Goal: Find specific page/section: Find specific page/section

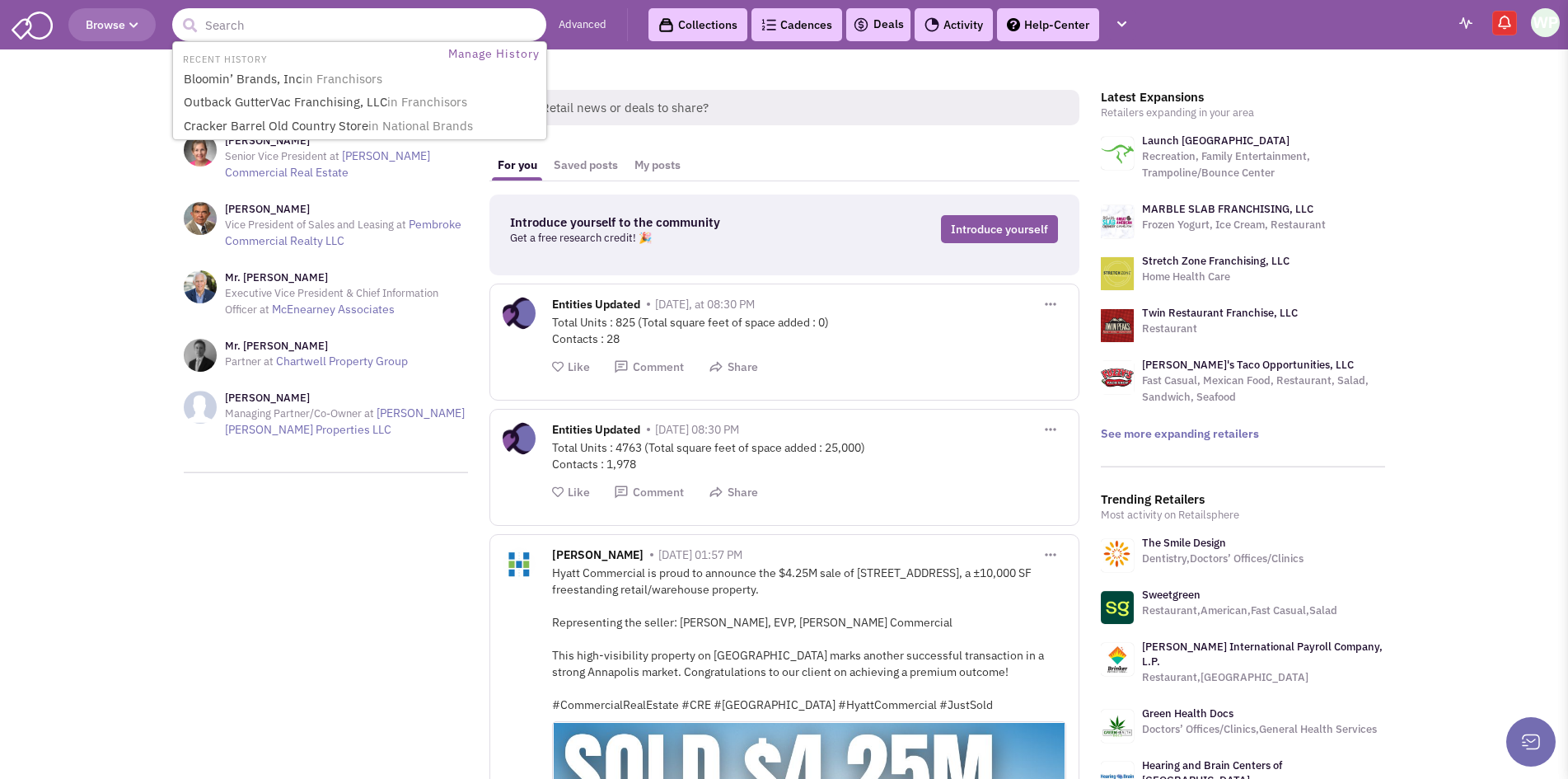
click at [369, 31] on input "text" at bounding box center [359, 25] width 374 height 33
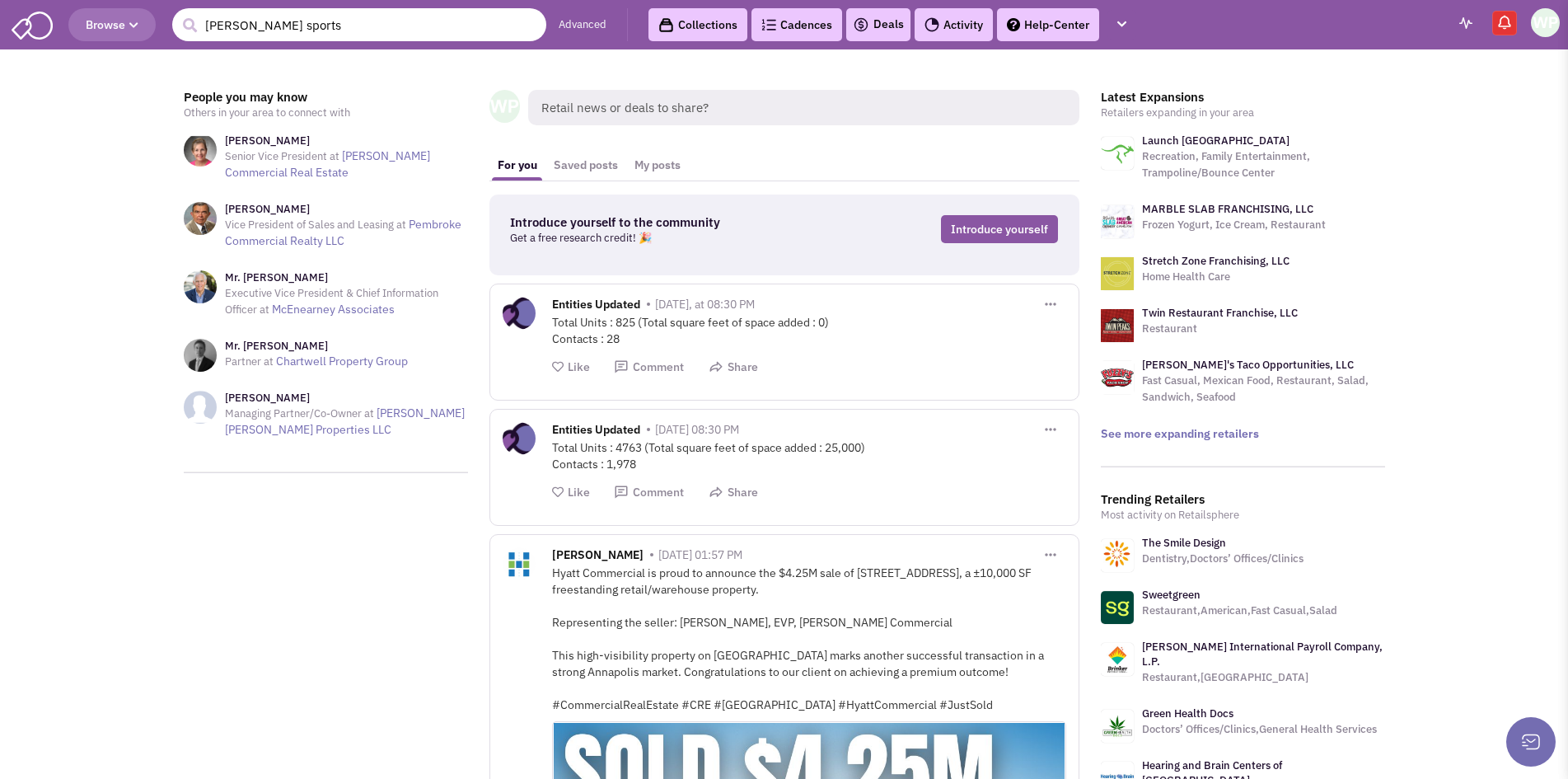
click at [310, 38] on input "dunham sports" at bounding box center [359, 25] width 374 height 33
click at [253, 23] on input "dunham sports" at bounding box center [359, 25] width 374 height 33
type input "dunham's sports"
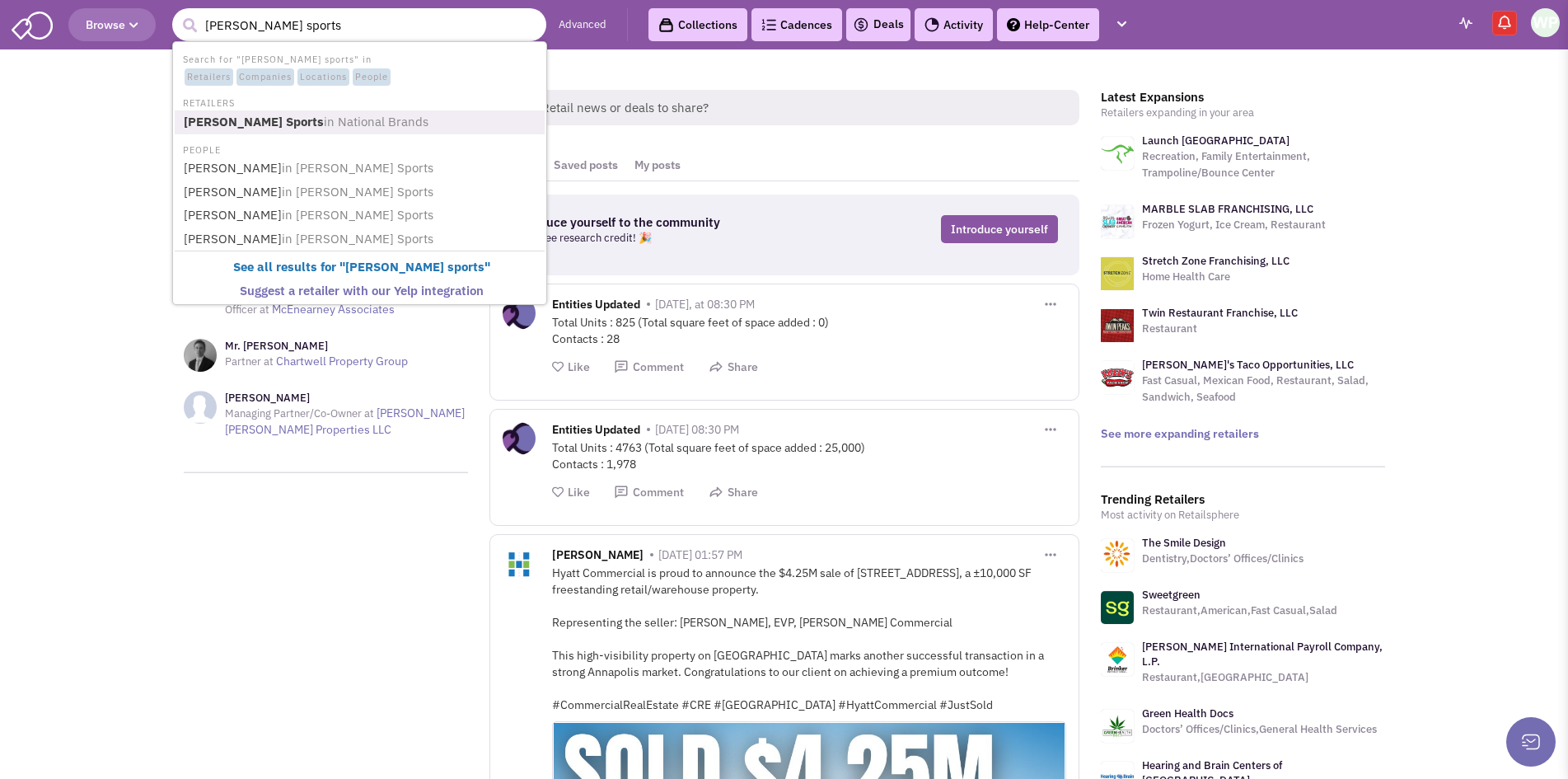
click at [324, 124] on span "in National Brands" at bounding box center [376, 121] width 105 height 16
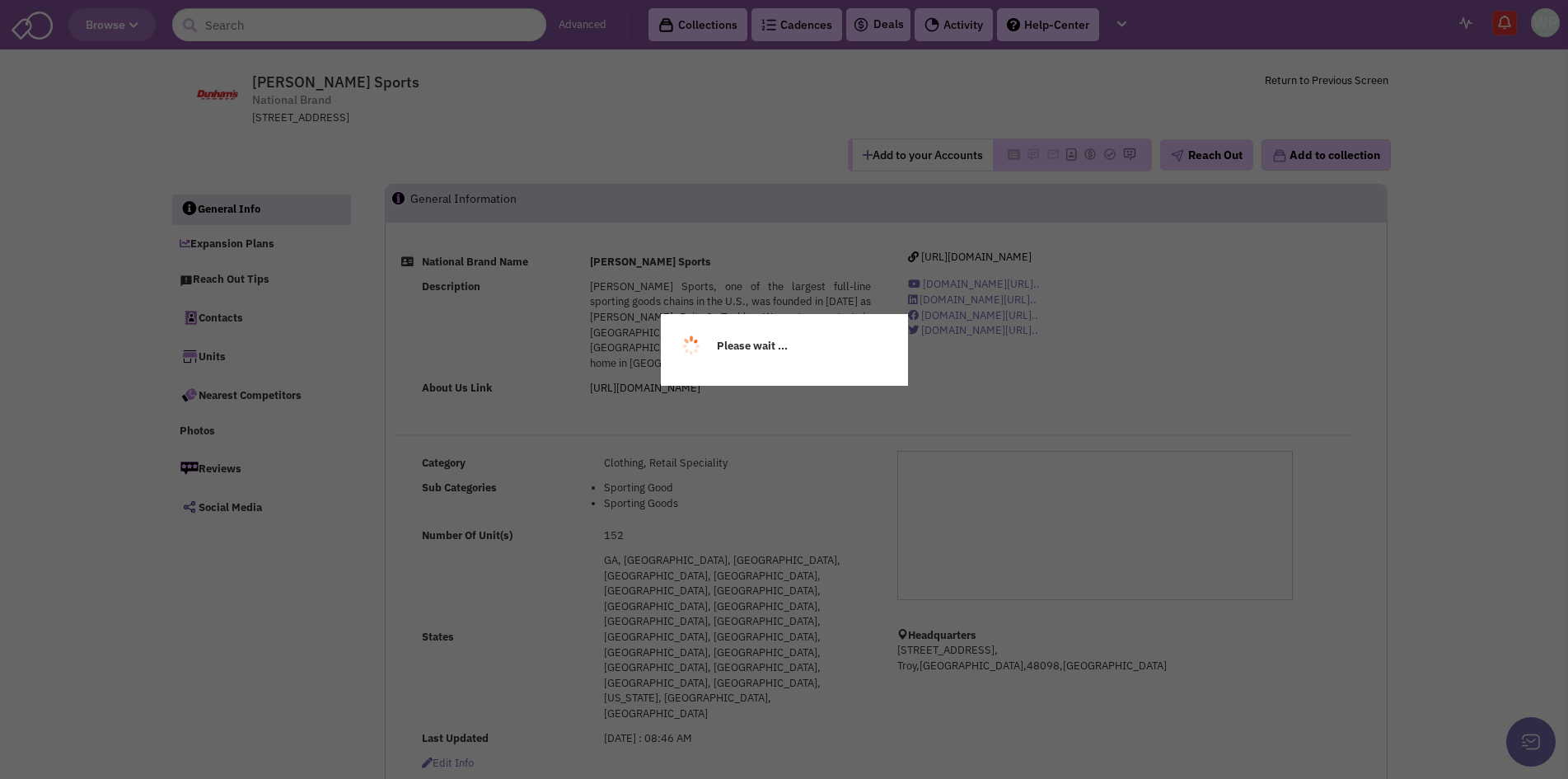
select select
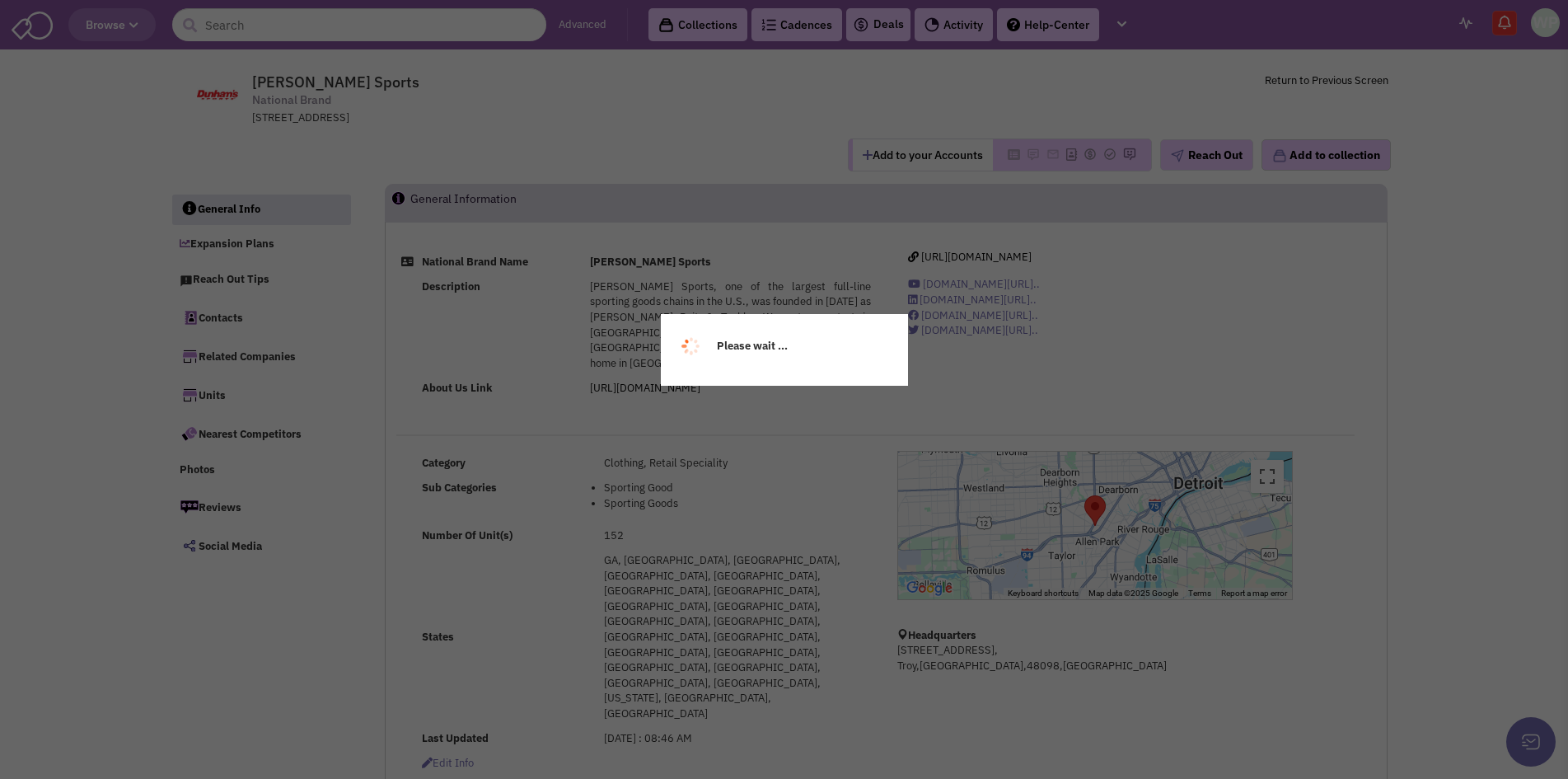
select select
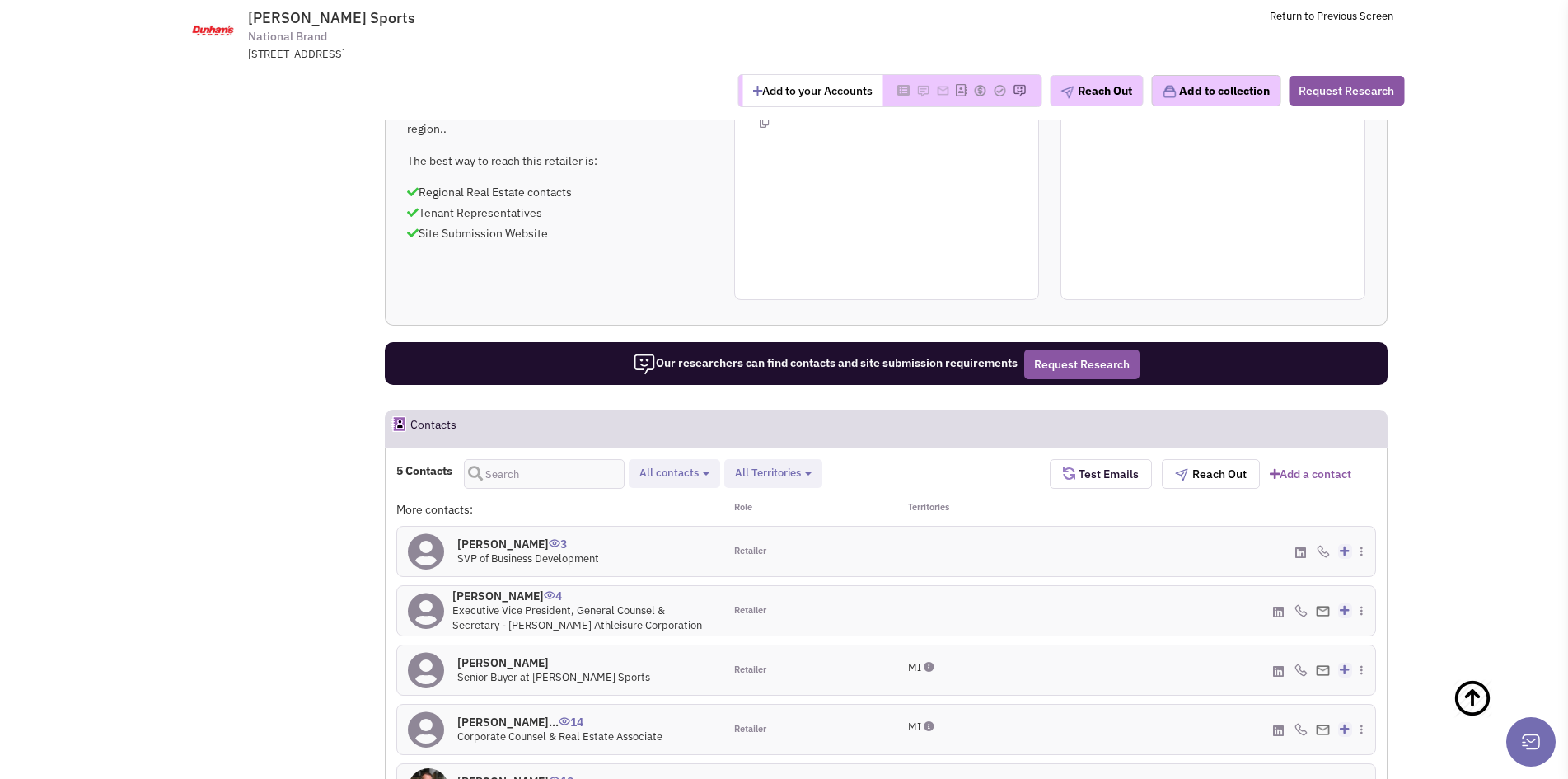
scroll to position [988, 0]
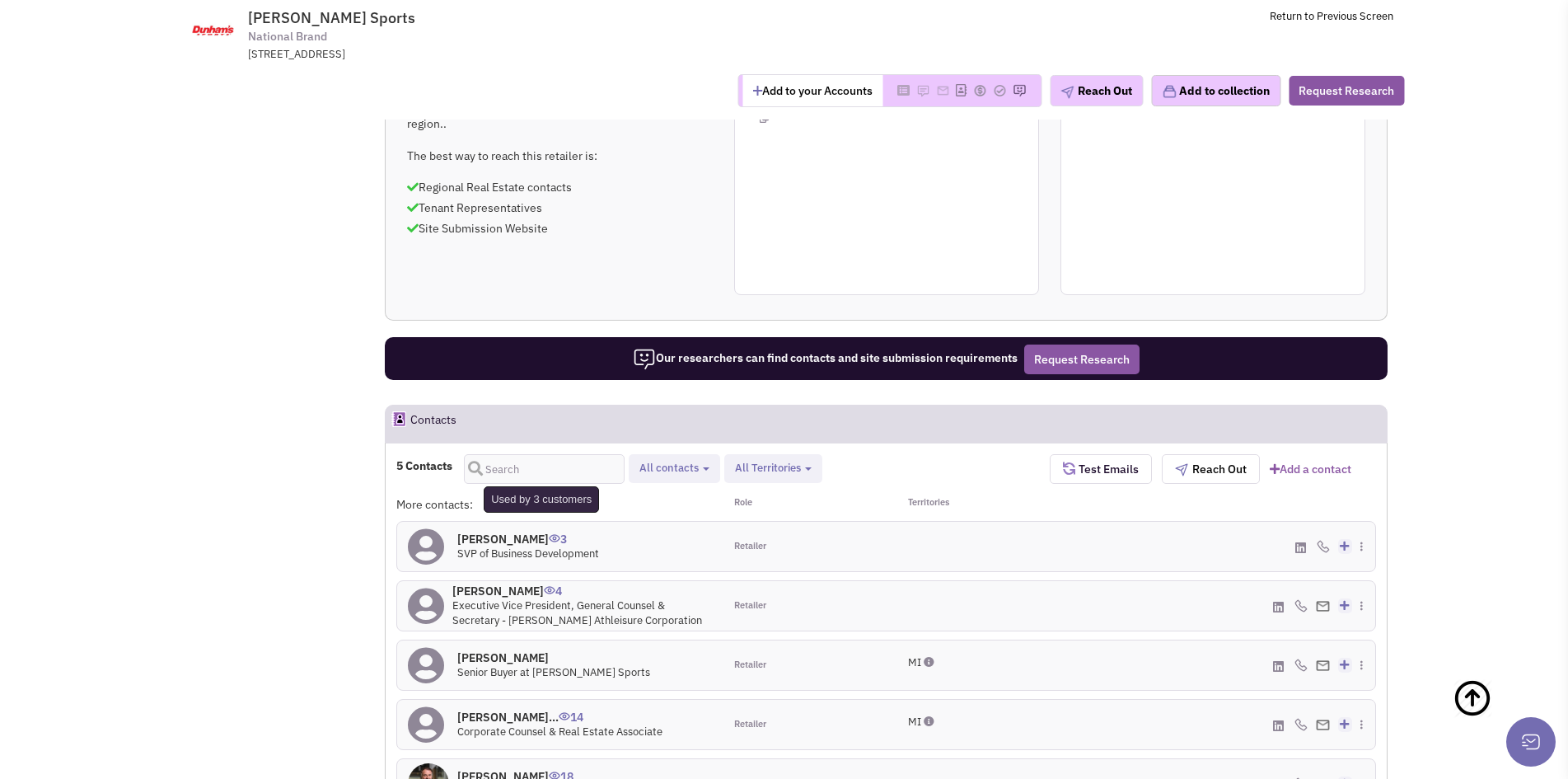
click at [549, 534] on img at bounding box center [554, 538] width 11 height 9
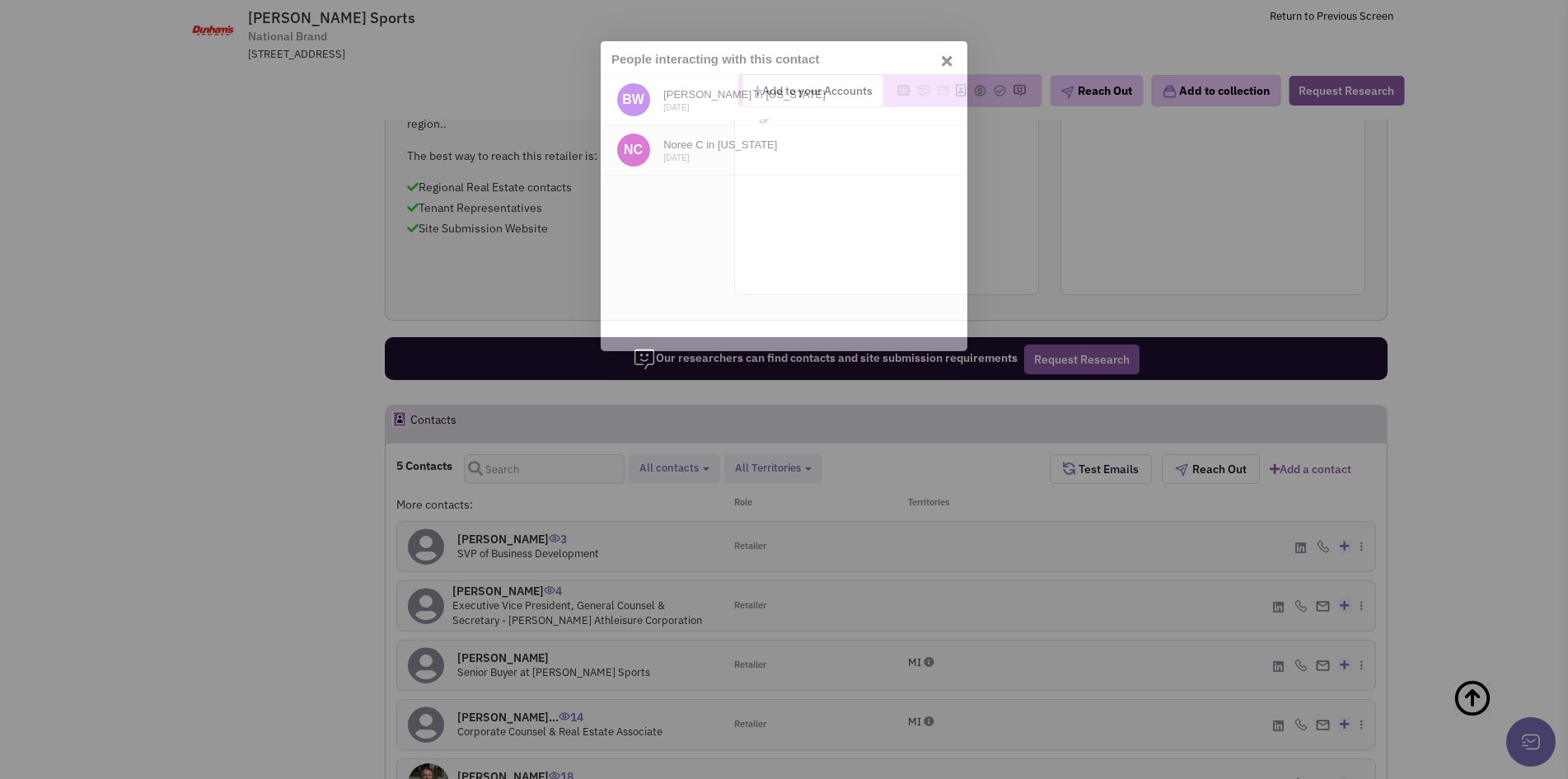
scroll to position [0, 0]
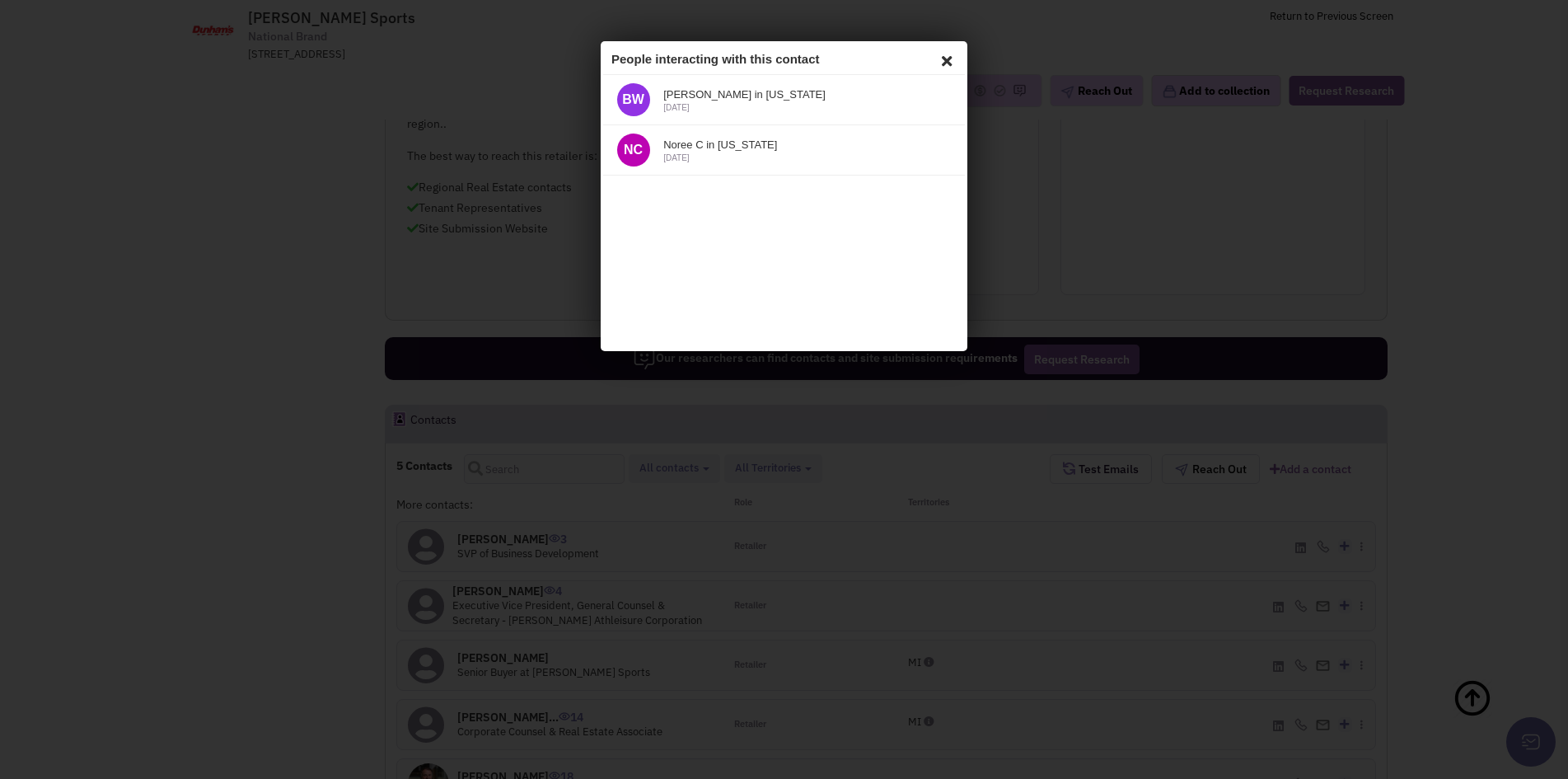
click at [943, 60] on icon at bounding box center [944, 58] width 20 height 25
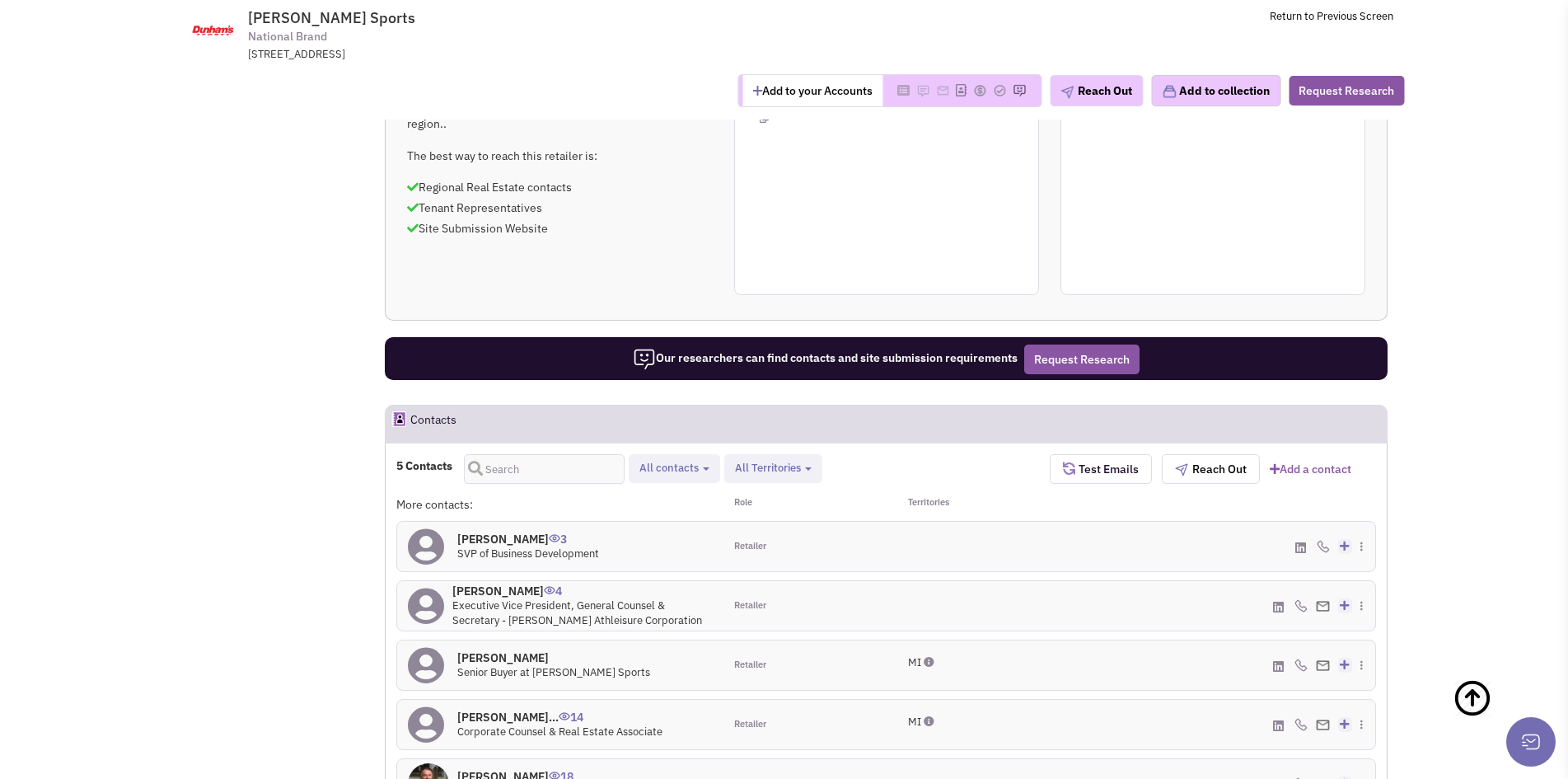
click at [1357, 522] on div "[PHONE_NUMBER] - Office" at bounding box center [1212, 546] width 326 height 49
click at [1361, 541] on img at bounding box center [1361, 545] width 3 height 10
click at [1344, 541] on icon at bounding box center [1344, 546] width 9 height 10
click at [939, 522] on div at bounding box center [967, 546] width 164 height 49
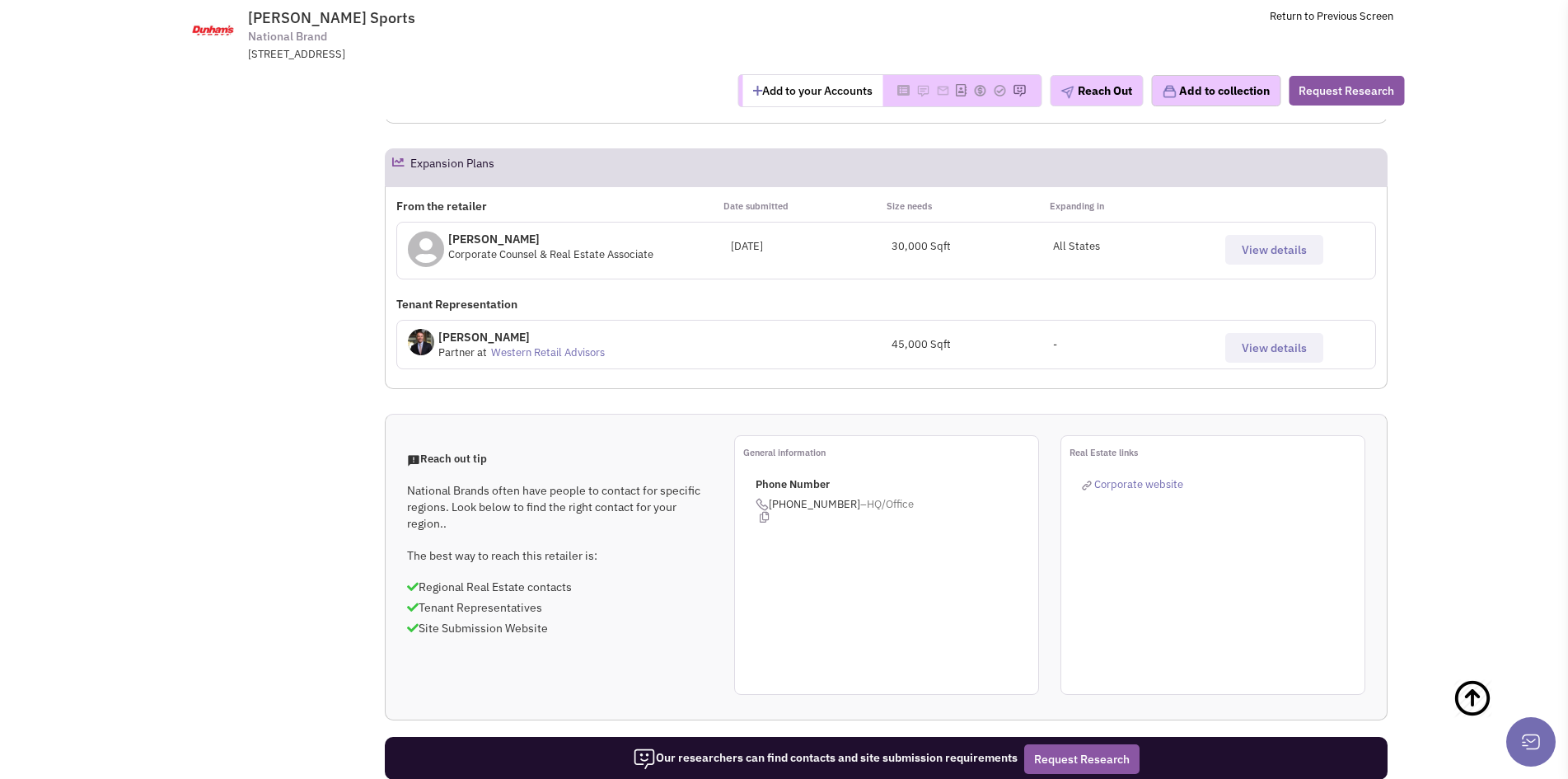
scroll to position [494, 0]
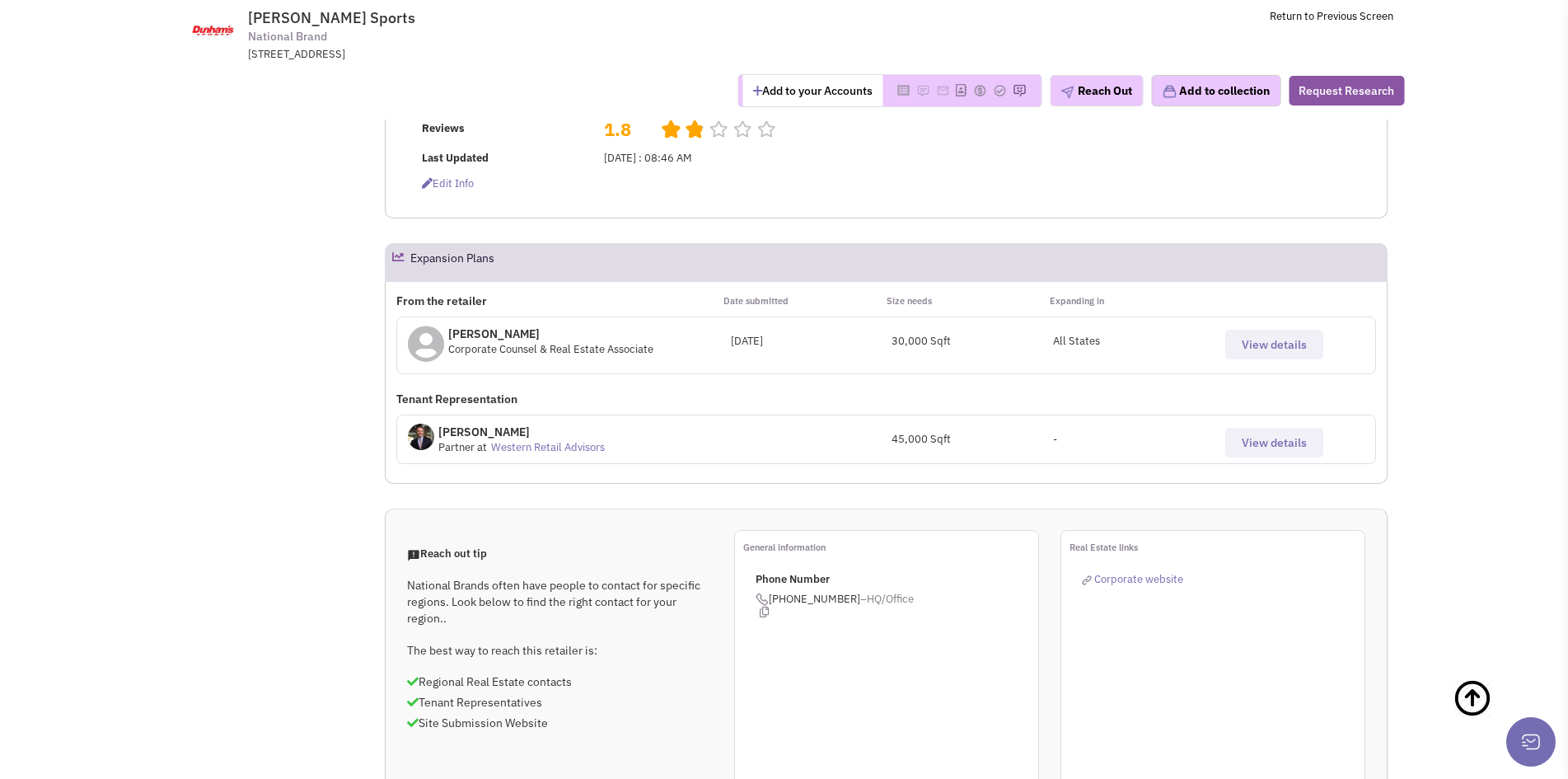
click at [1274, 337] on span "View details" at bounding box center [1274, 344] width 65 height 15
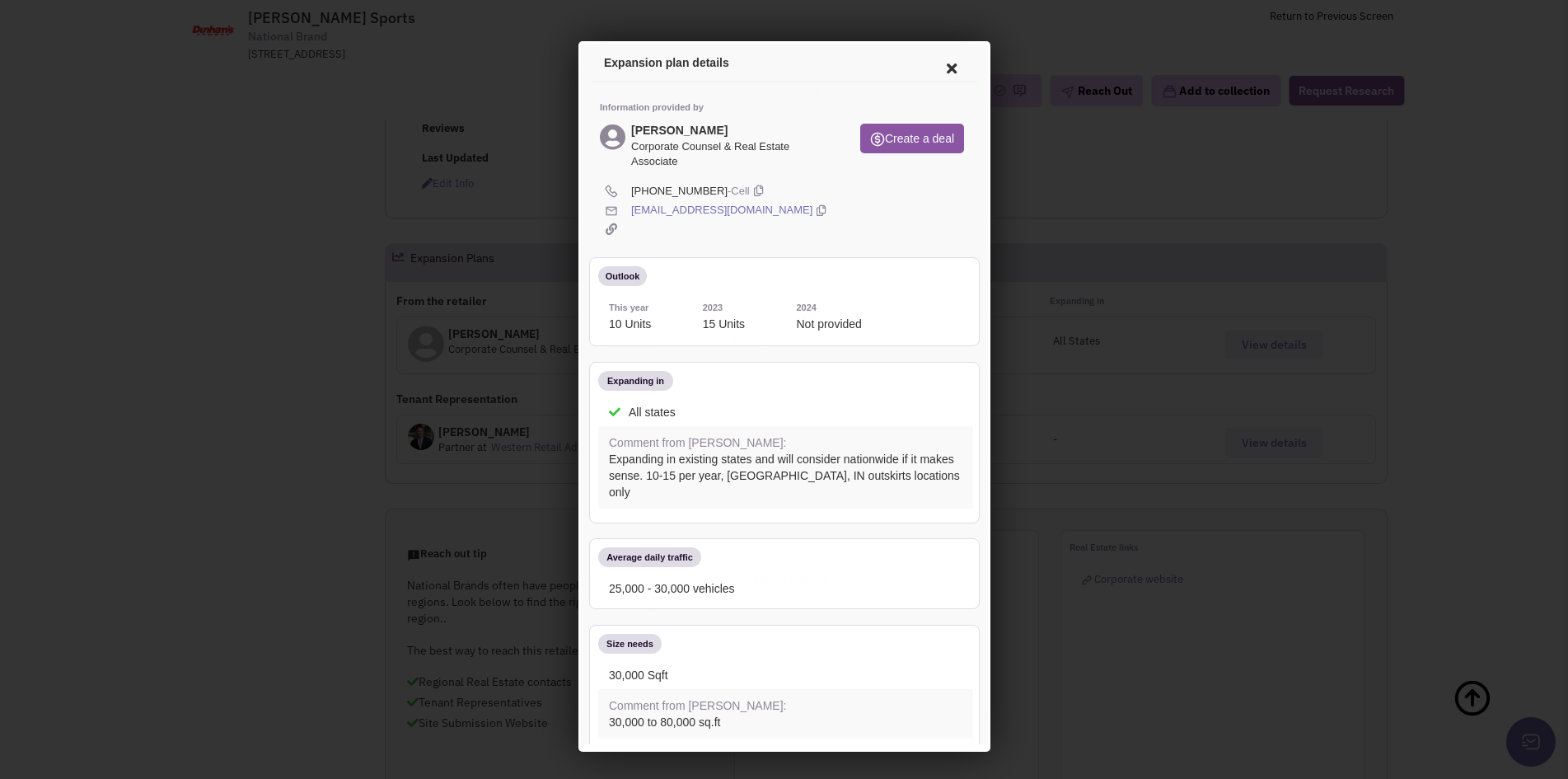
scroll to position [0, 0]
click at [288, 403] on div at bounding box center [784, 390] width 1568 height 779
